Goal: Task Accomplishment & Management: Manage account settings

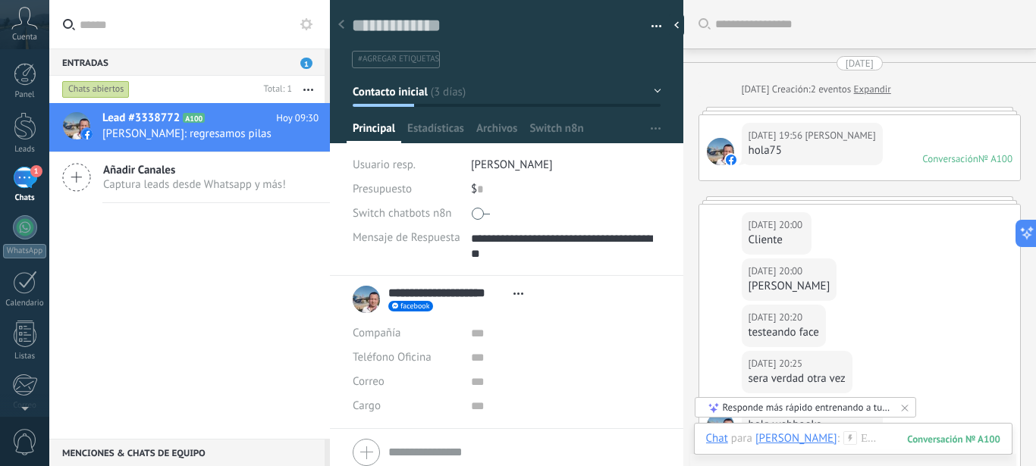
scroll to position [30, 0]
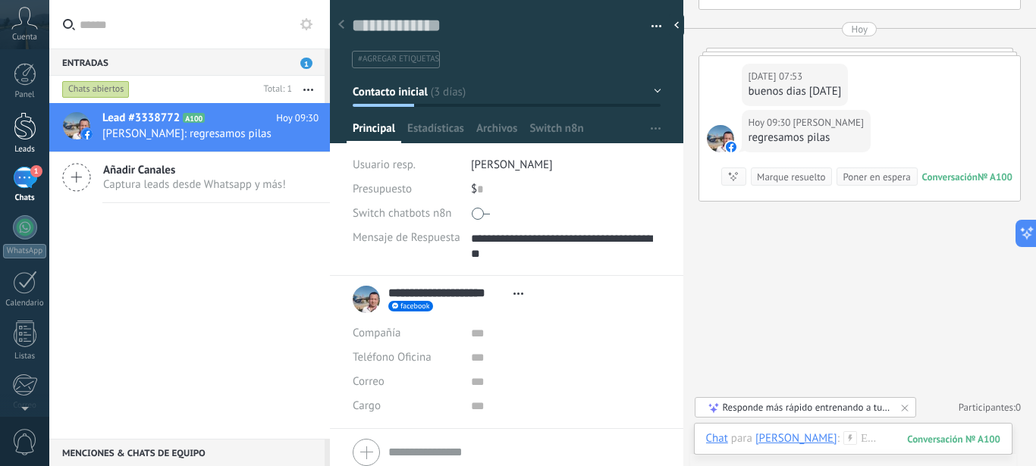
click at [30, 135] on div at bounding box center [25, 126] width 23 height 28
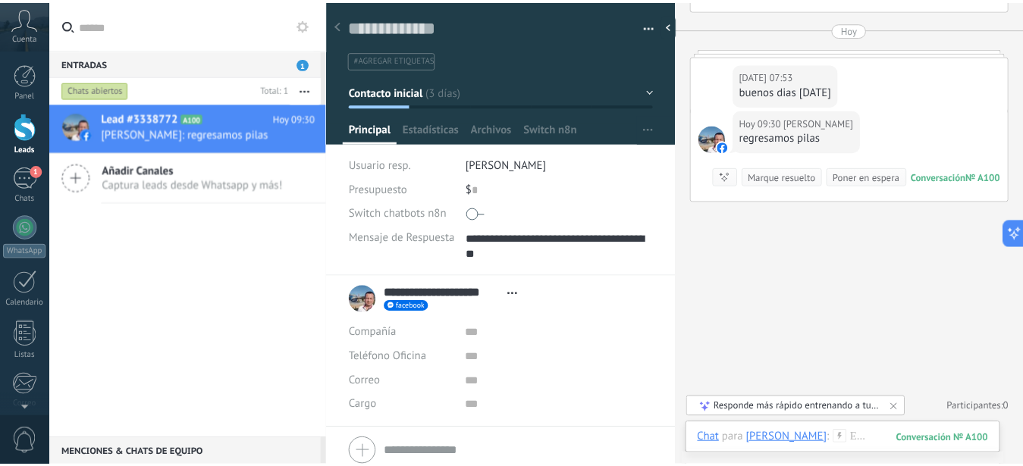
scroll to position [1608, 0]
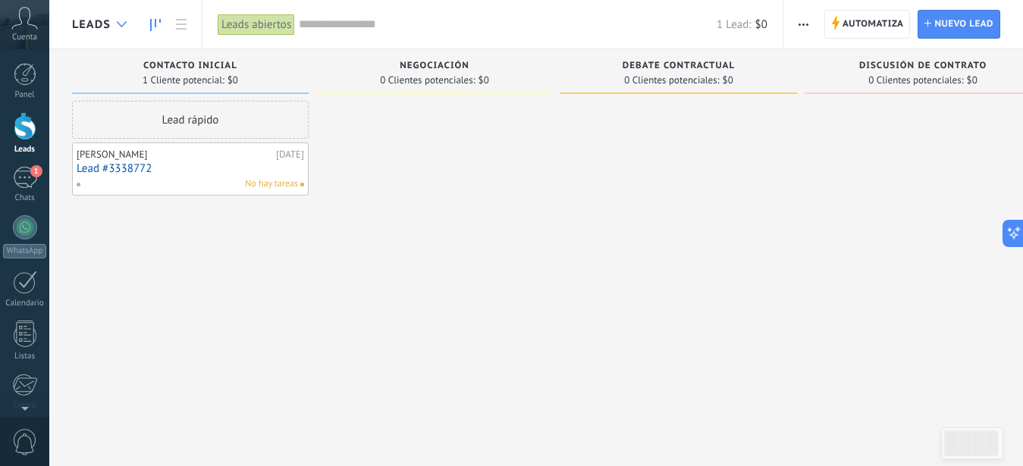
click at [125, 20] on div at bounding box center [121, 25] width 25 height 30
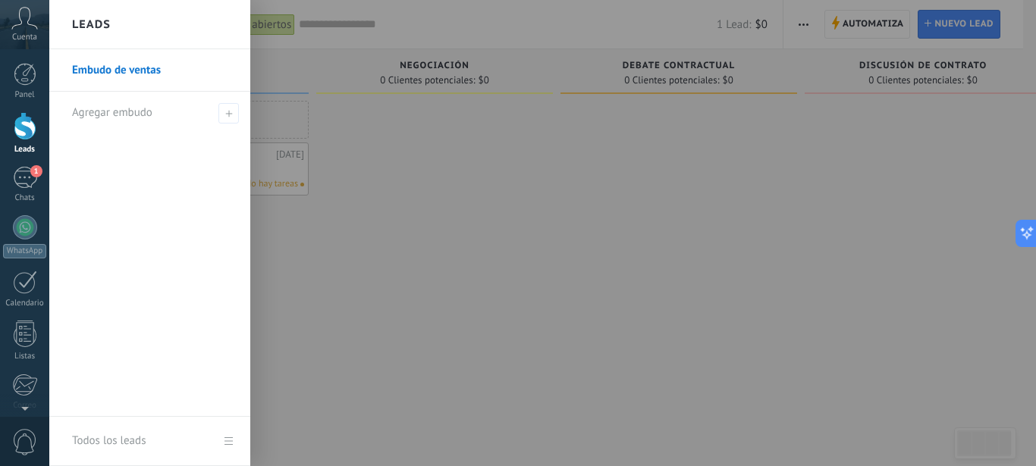
click at [523, 209] on div at bounding box center [567, 233] width 1036 height 466
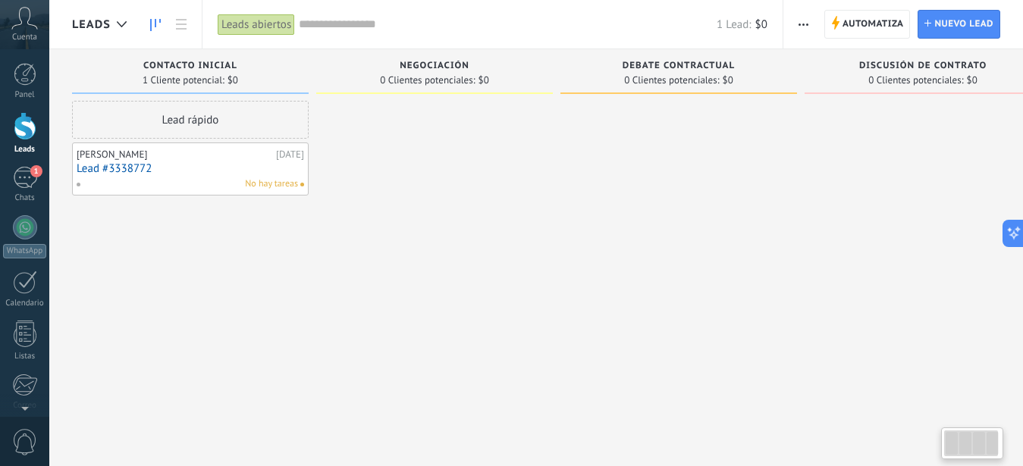
drag, startPoint x: 780, startPoint y: 221, endPoint x: 718, endPoint y: 235, distance: 62.9
click at [718, 235] on div at bounding box center [678, 235] width 237 height 268
click at [119, 22] on icon at bounding box center [122, 24] width 10 height 6
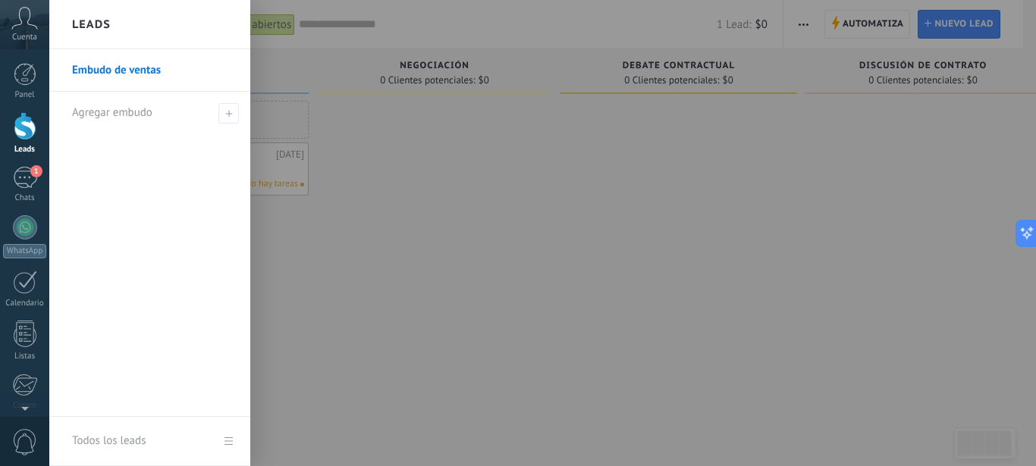
click at [425, 177] on div at bounding box center [567, 233] width 1036 height 466
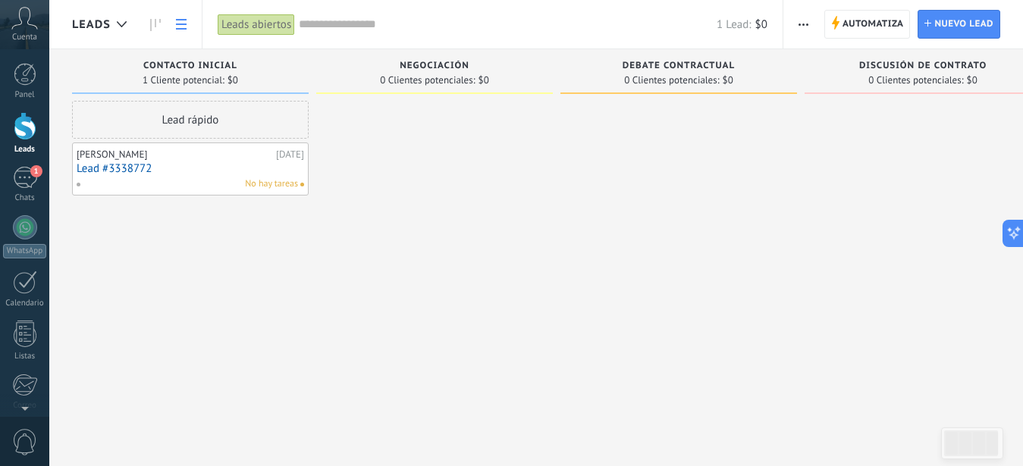
click at [185, 21] on icon at bounding box center [181, 24] width 11 height 11
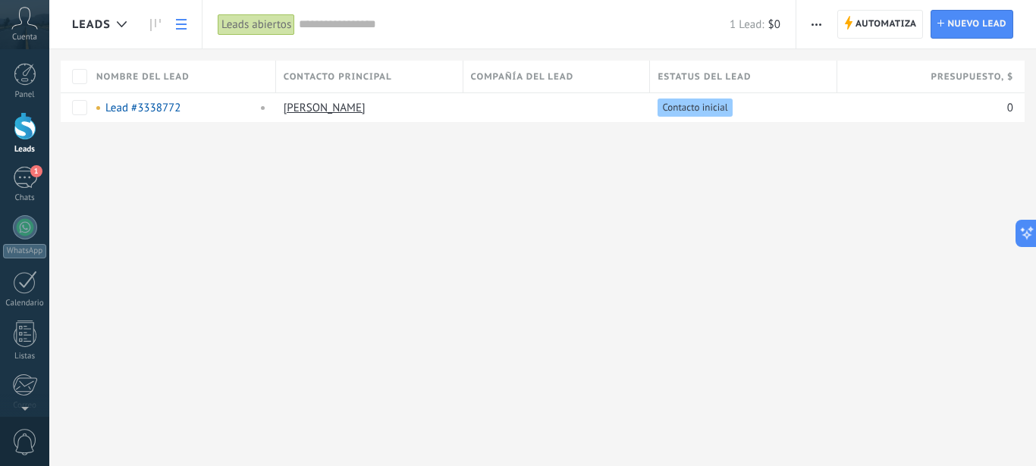
click at [182, 22] on icon at bounding box center [181, 24] width 11 height 11
